Goal: Information Seeking & Learning: Learn about a topic

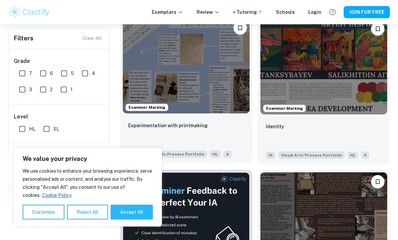
scroll to position [160, 0]
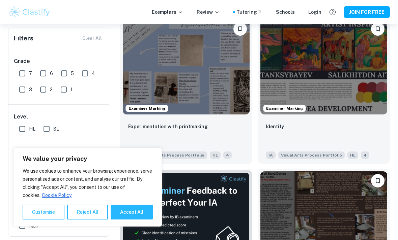
click at [312, 194] on img at bounding box center [323, 219] width 127 height 95
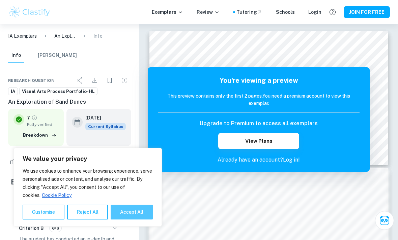
click at [131, 220] on button "Accept All" at bounding box center [132, 212] width 42 height 15
checkbox input "true"
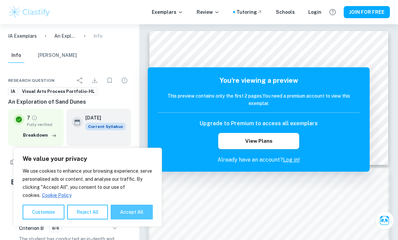
checkbox input "true"
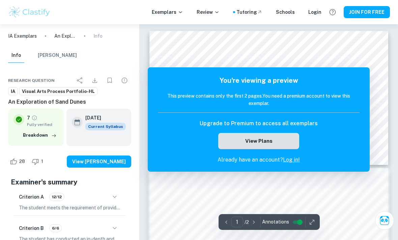
click at [230, 138] on button "View Plans" at bounding box center [258, 141] width 81 height 16
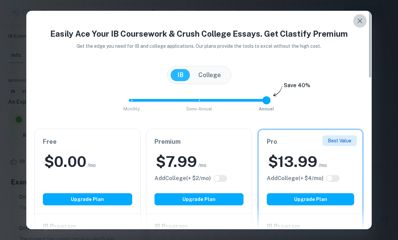
click at [364, 16] on button "button" at bounding box center [359, 20] width 13 height 13
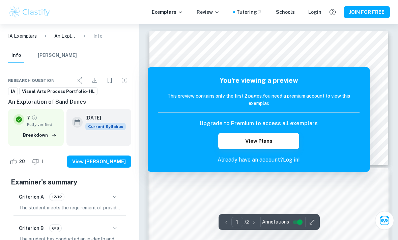
click at [314, 225] on icon "button" at bounding box center [312, 222] width 7 height 7
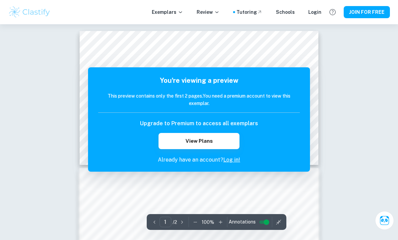
click at [229, 80] on h5 "You're viewing a preview" at bounding box center [199, 81] width 202 height 10
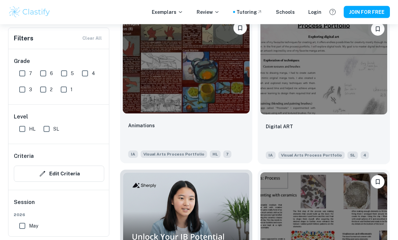
scroll to position [1694, 0]
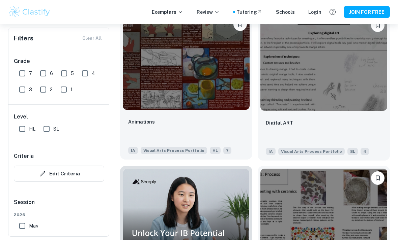
click at [221, 84] on img at bounding box center [186, 62] width 127 height 95
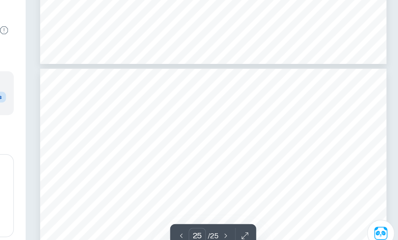
scroll to position [3430, 0]
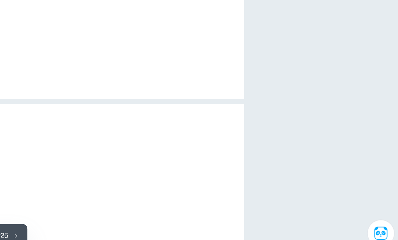
type input "9"
